Goal: Navigation & Orientation: Find specific page/section

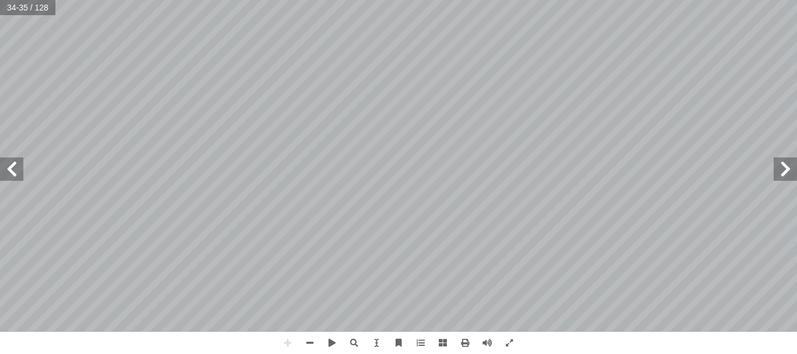
click at [20, 180] on span at bounding box center [11, 169] width 23 height 23
click at [507, 338] on span at bounding box center [509, 343] width 22 height 22
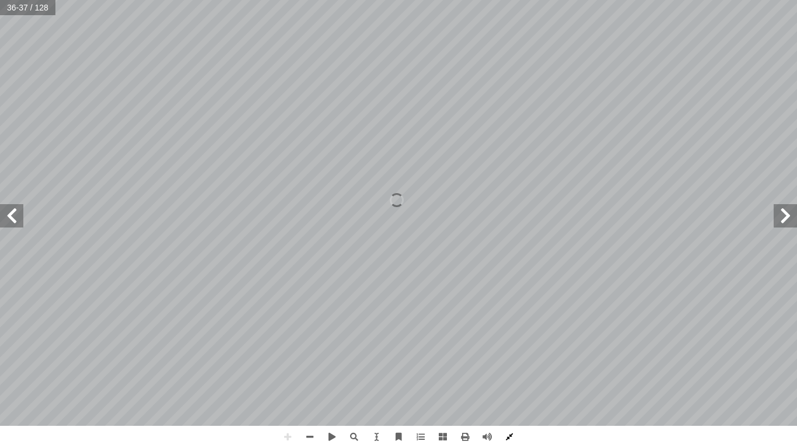
click at [512, 354] on span at bounding box center [509, 437] width 22 height 22
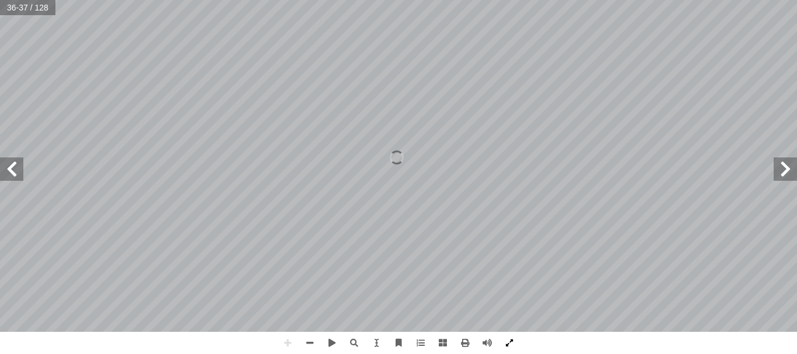
click at [505, 340] on span at bounding box center [509, 343] width 22 height 22
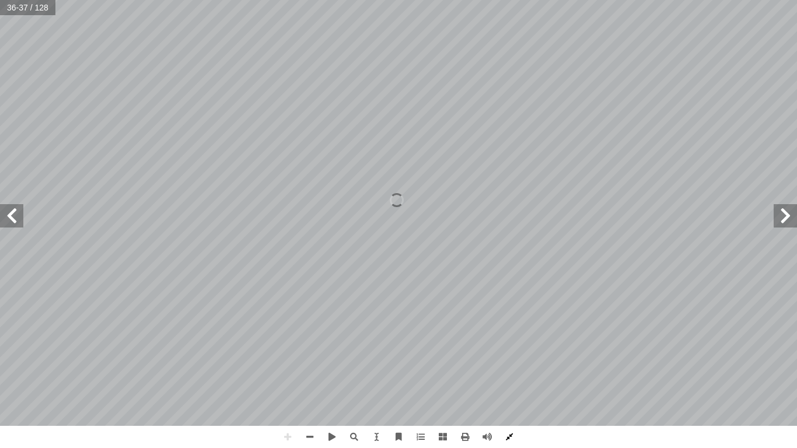
click at [507, 354] on span at bounding box center [509, 437] width 22 height 22
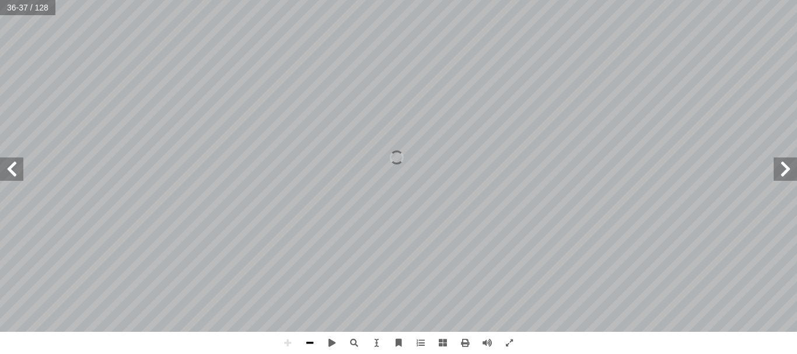
click at [310, 338] on span at bounding box center [310, 343] width 22 height 22
click at [284, 343] on span at bounding box center [288, 343] width 22 height 22
click at [312, 341] on span at bounding box center [310, 343] width 22 height 22
click at [10, 173] on span at bounding box center [11, 169] width 23 height 23
click at [786, 160] on span at bounding box center [785, 169] width 23 height 23
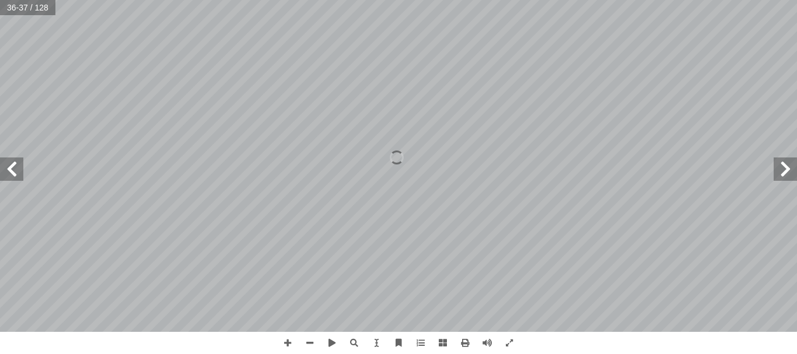
click at [6, 165] on span at bounding box center [11, 169] width 23 height 23
click at [16, 168] on span at bounding box center [11, 169] width 23 height 23
click at [783, 173] on span at bounding box center [785, 169] width 23 height 23
click at [509, 344] on span at bounding box center [509, 343] width 22 height 22
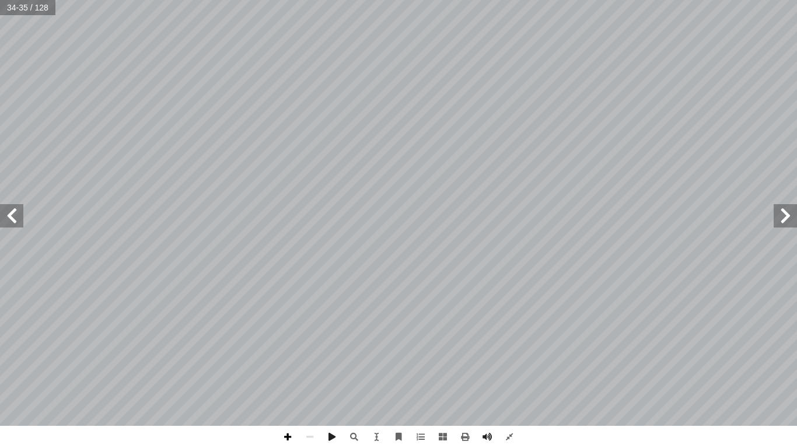
click at [288, 354] on span at bounding box center [288, 437] width 22 height 22
click at [506, 354] on span at bounding box center [509, 437] width 22 height 22
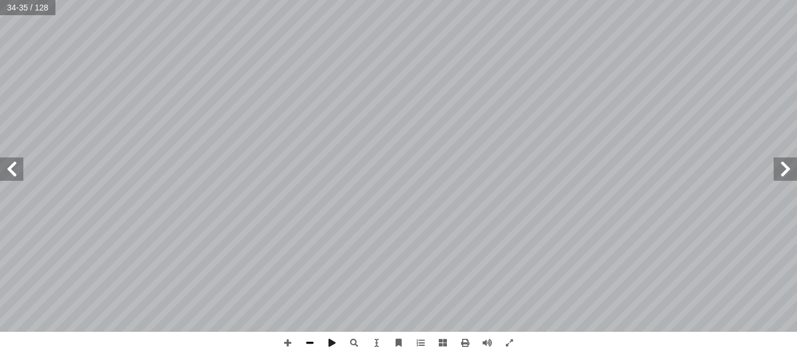
click at [305, 338] on span at bounding box center [310, 343] width 22 height 22
click at [509, 339] on span at bounding box center [509, 343] width 22 height 22
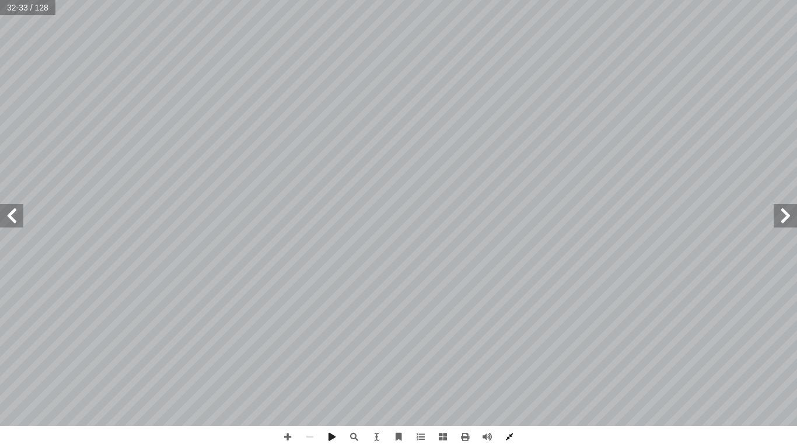
click at [516, 354] on span at bounding box center [509, 437] width 22 height 22
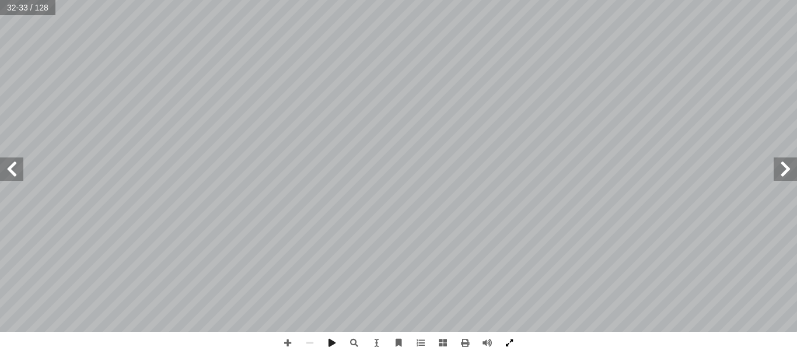
click at [505, 346] on span at bounding box center [509, 343] width 22 height 22
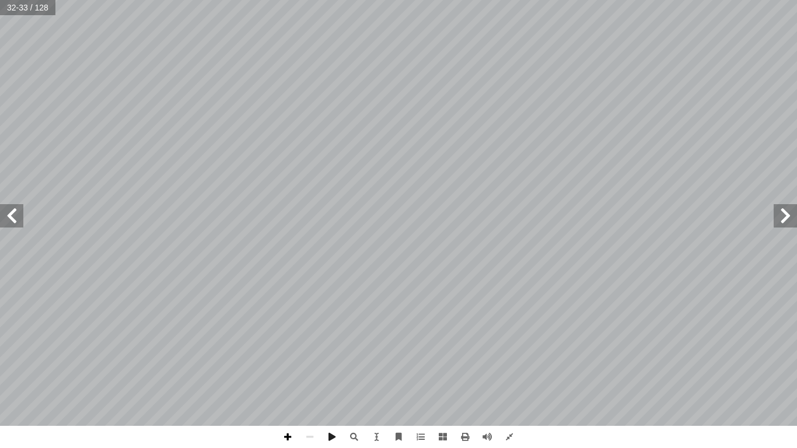
click at [287, 354] on span at bounding box center [288, 437] width 22 height 22
click at [14, 221] on span at bounding box center [11, 215] width 23 height 23
click at [8, 215] on span at bounding box center [11, 215] width 23 height 23
click at [778, 218] on span at bounding box center [785, 215] width 23 height 23
click at [509, 354] on span at bounding box center [509, 437] width 22 height 22
